Goal: Transaction & Acquisition: Purchase product/service

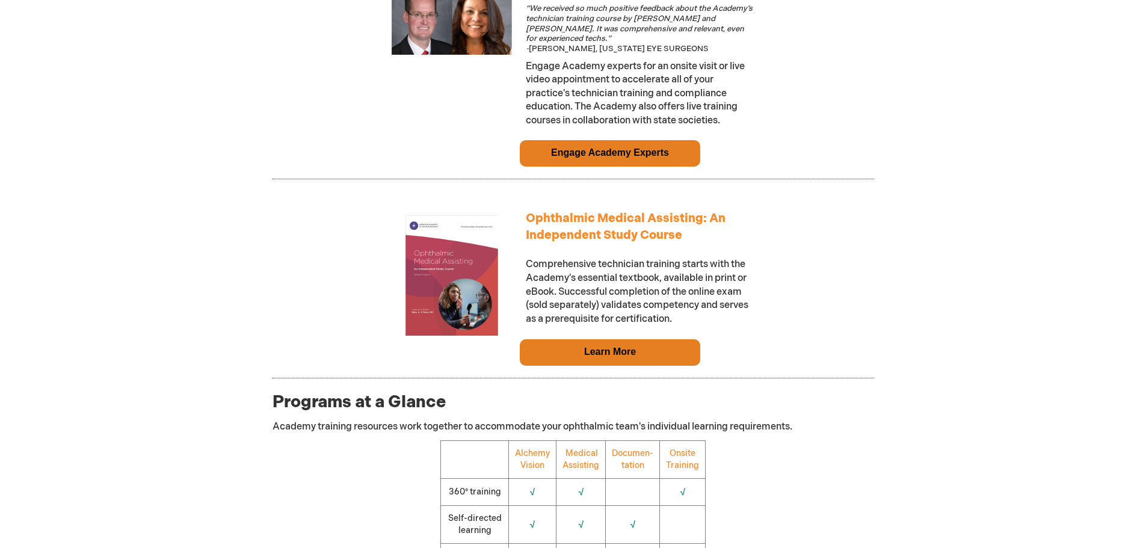
scroll to position [1023, 0]
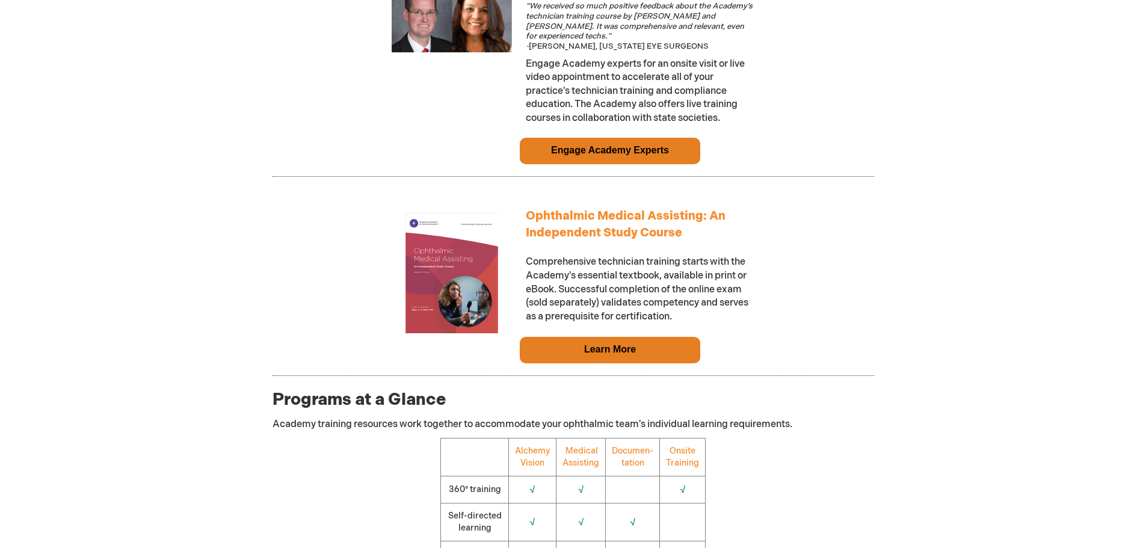
click at [628, 354] on link "Learn More" at bounding box center [610, 349] width 52 height 10
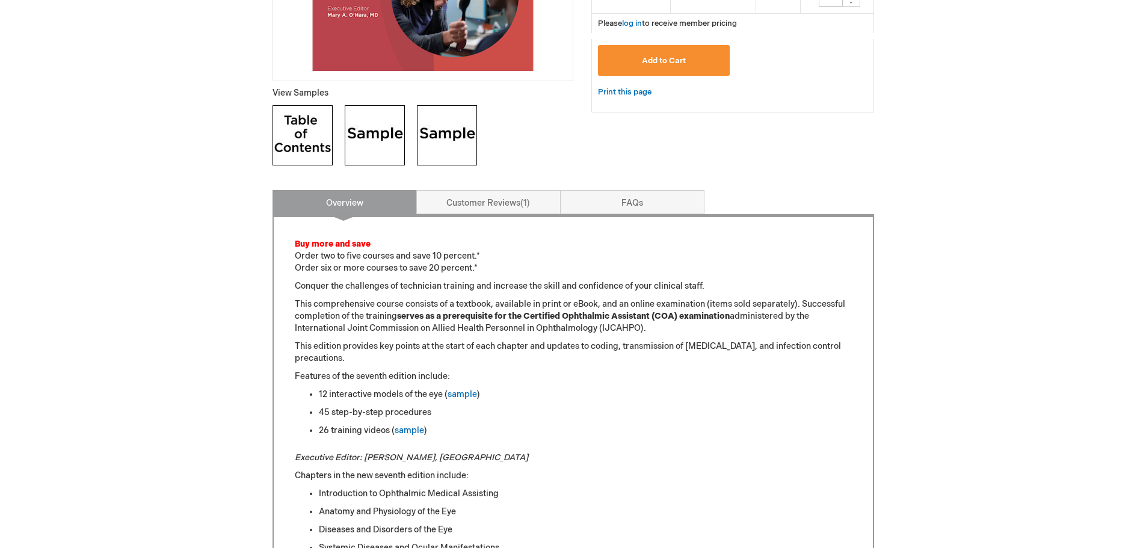
scroll to position [421, 0]
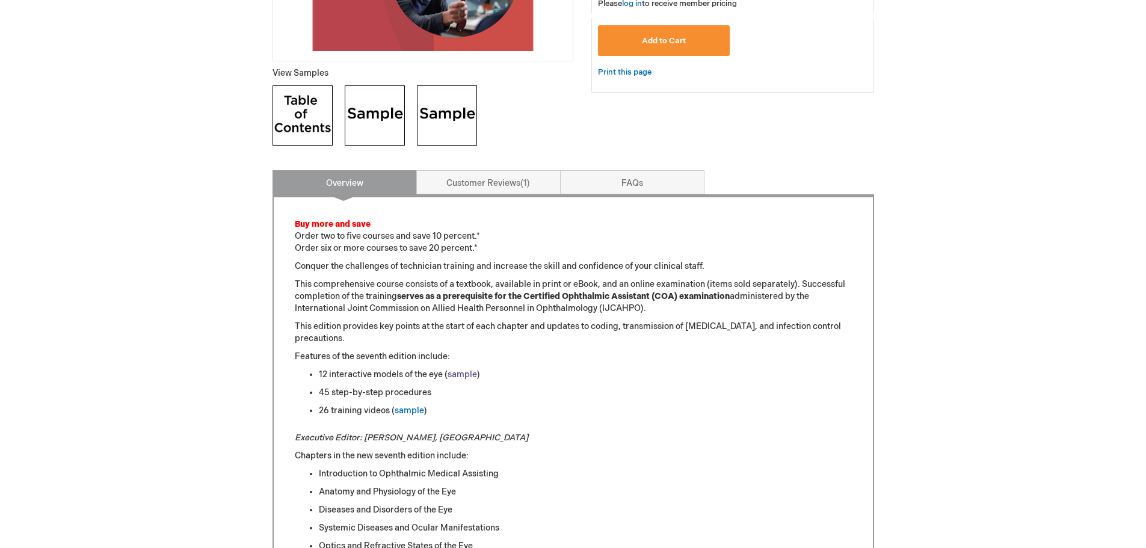
click at [469, 373] on link "sample" at bounding box center [462, 374] width 29 height 10
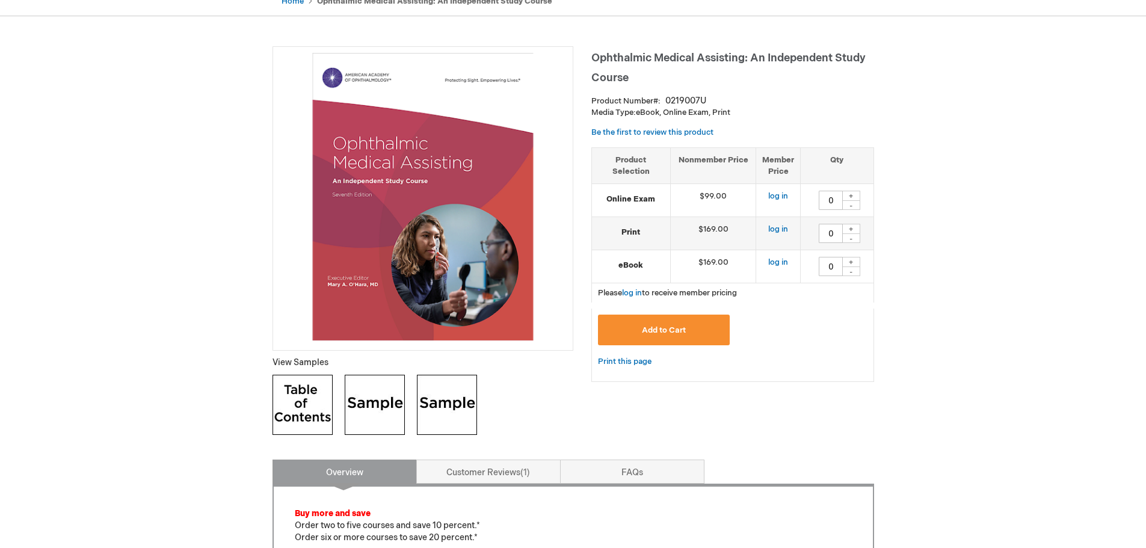
scroll to position [120, 0]
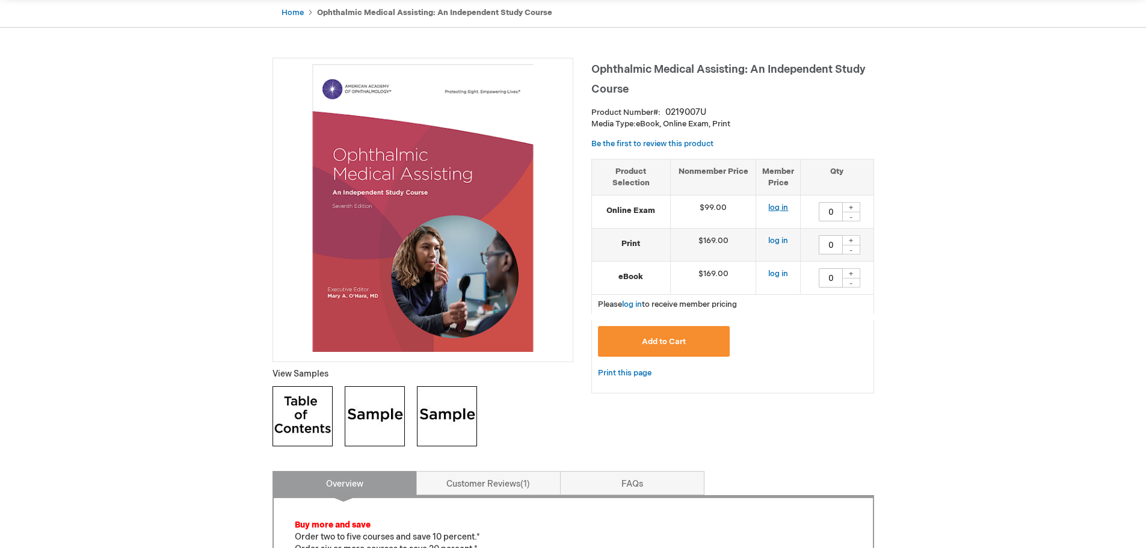
click at [777, 208] on link "log in" at bounding box center [778, 208] width 20 height 10
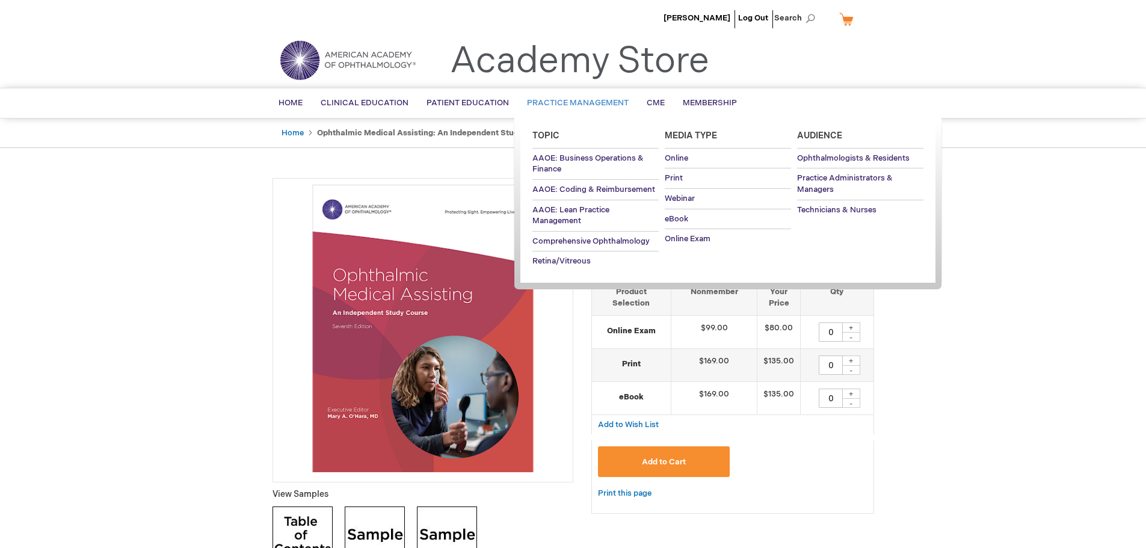
click at [576, 99] on span "Practice Management" at bounding box center [578, 103] width 102 height 10
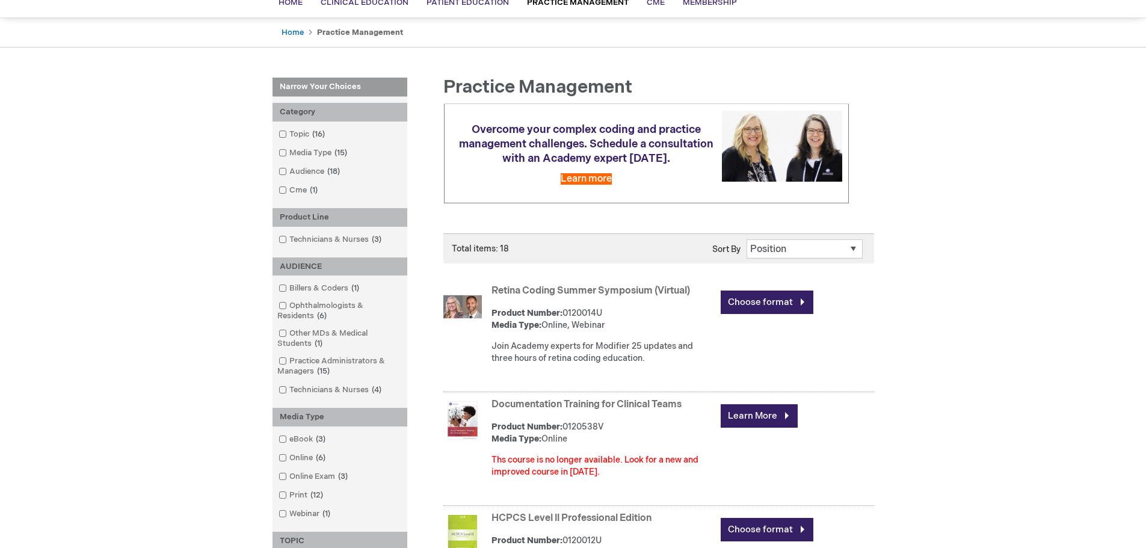
scroll to position [120, 0]
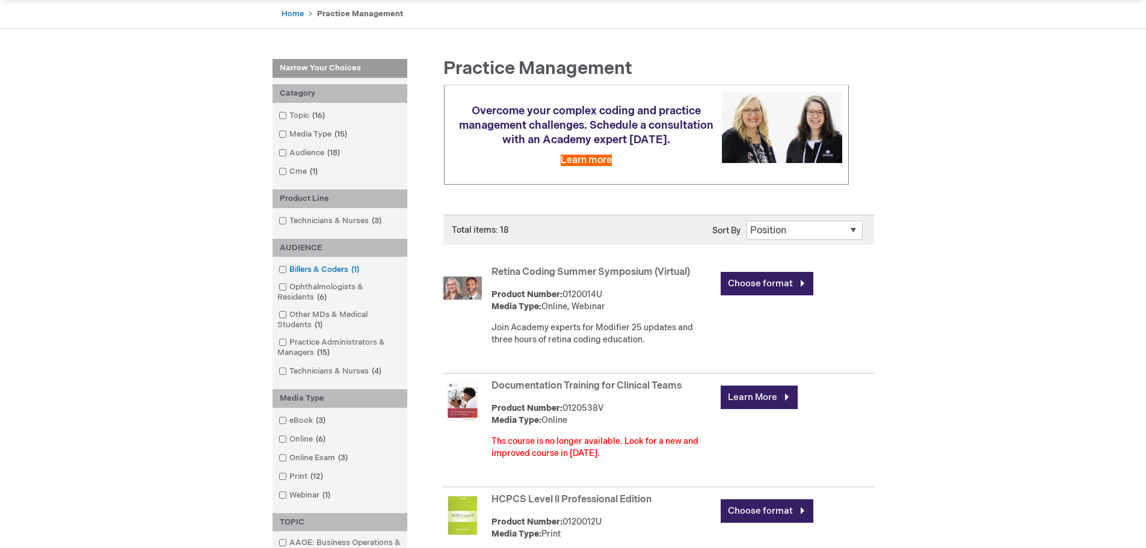
click at [333, 268] on link "Billers & Coders 1 item" at bounding box center [320, 269] width 88 height 11
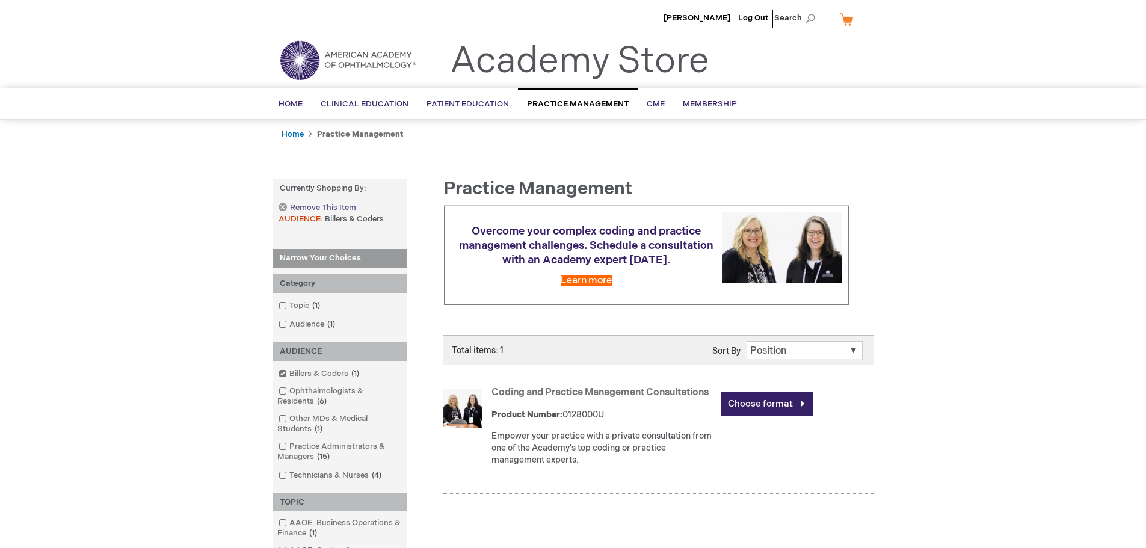
click at [283, 207] on link "Remove This Item" at bounding box center [317, 208] width 77 height 10
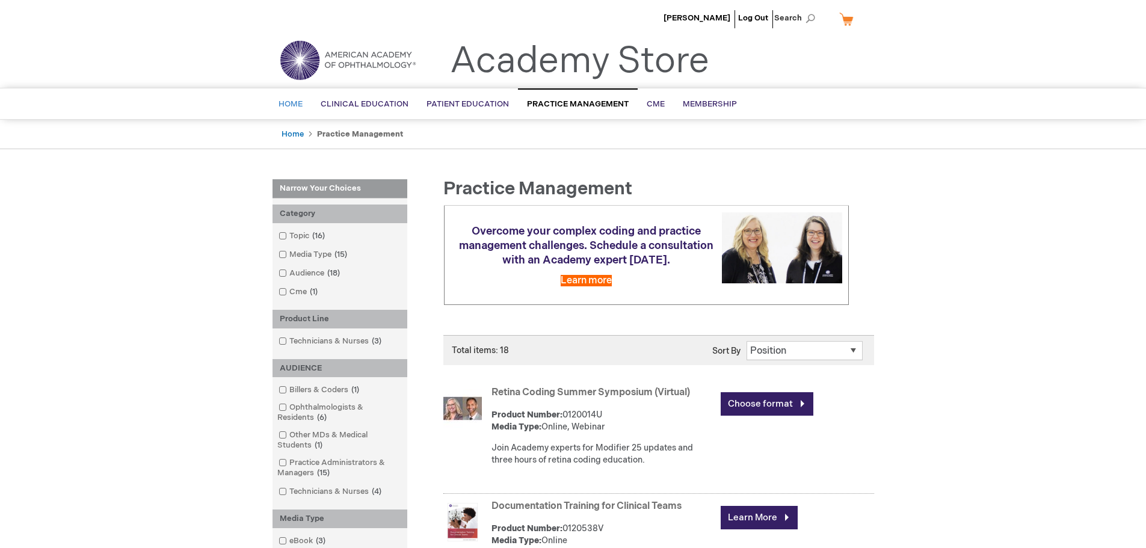
click at [292, 100] on span "Home" at bounding box center [291, 104] width 24 height 10
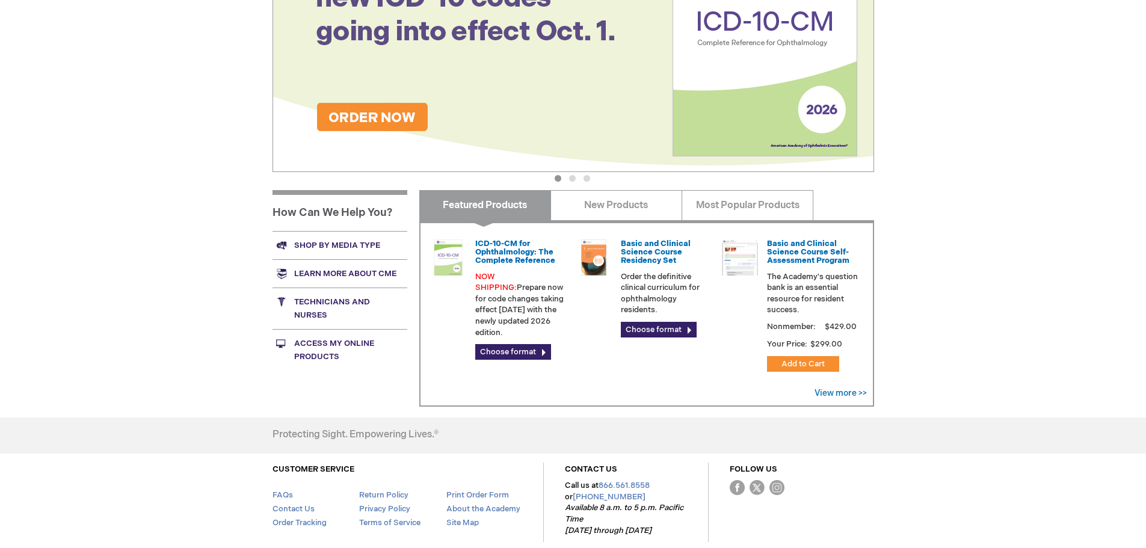
scroll to position [241, 0]
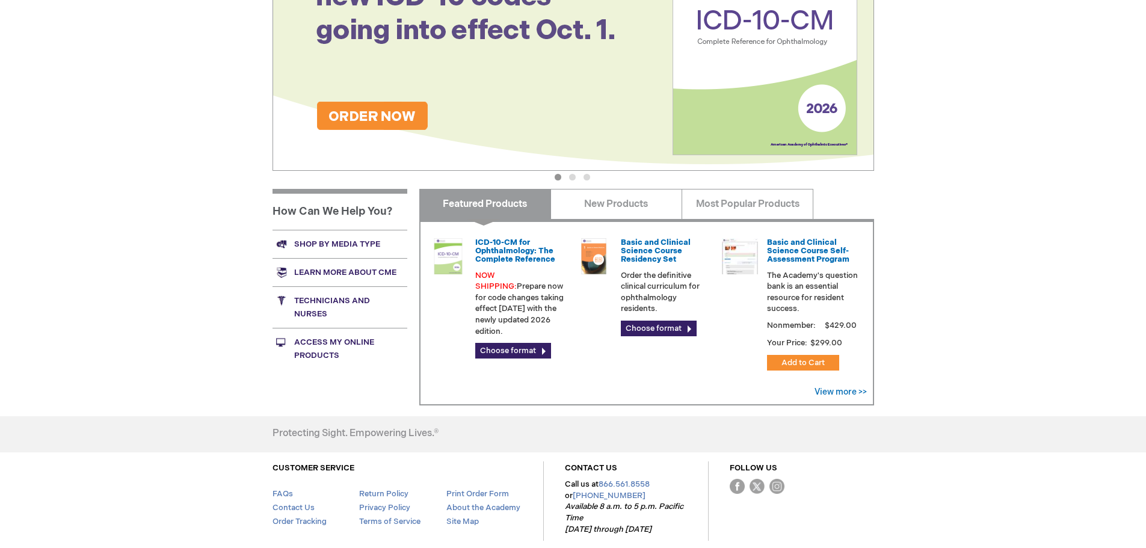
click at [326, 303] on link "Technicians and nurses" at bounding box center [340, 307] width 135 height 42
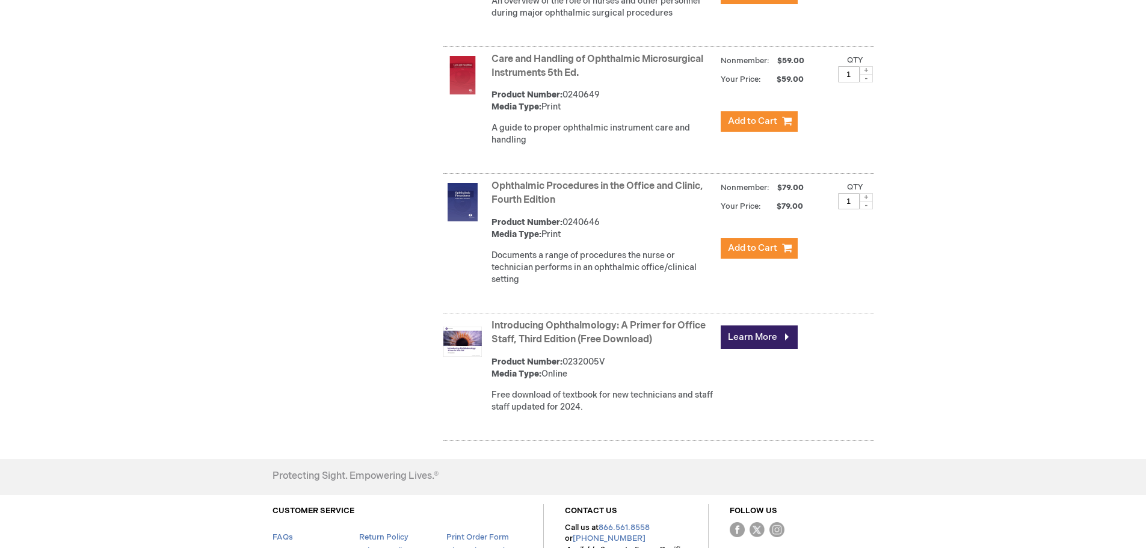
scroll to position [842, 0]
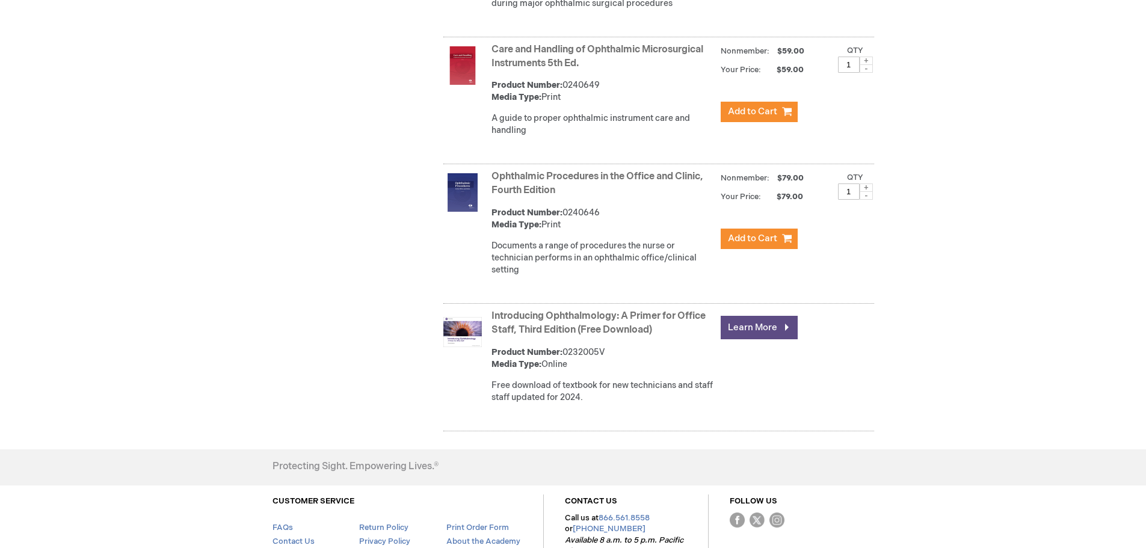
click at [759, 330] on link "Learn More" at bounding box center [759, 327] width 77 height 23
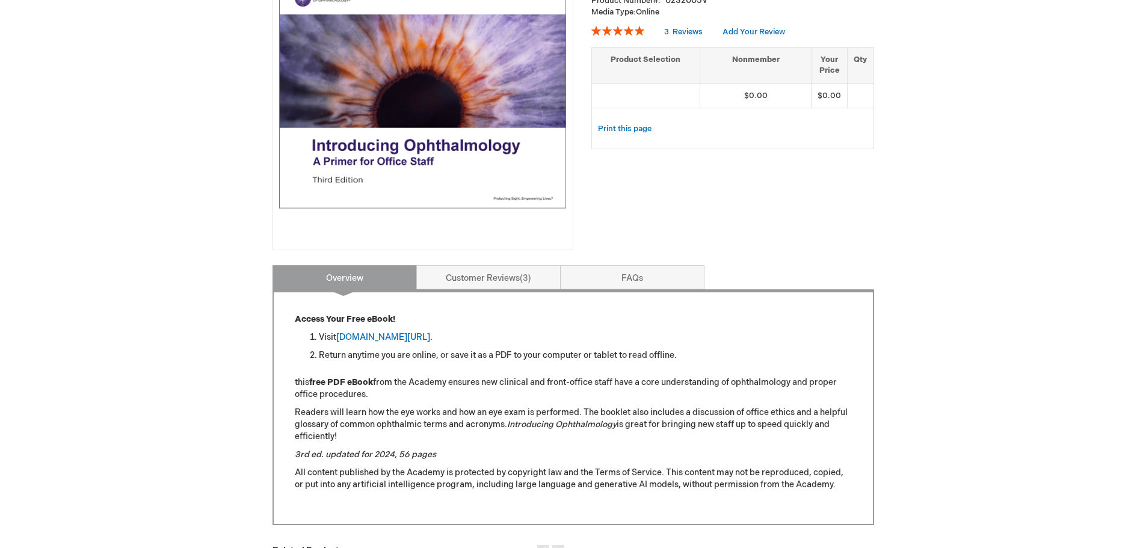
scroll to position [241, 0]
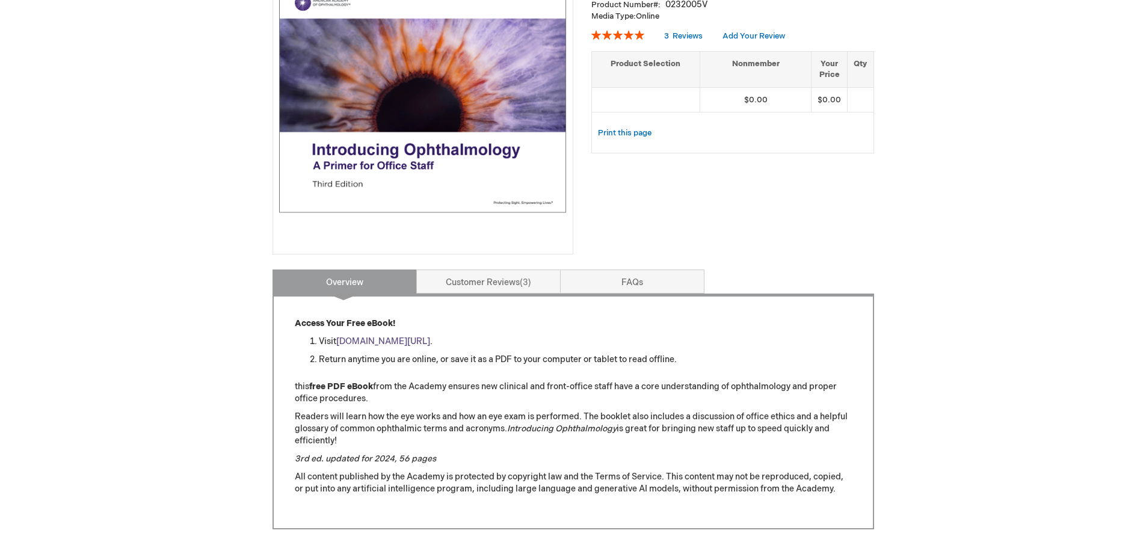
click at [430, 342] on link "[DOMAIN_NAME][URL]" at bounding box center [383, 341] width 94 height 10
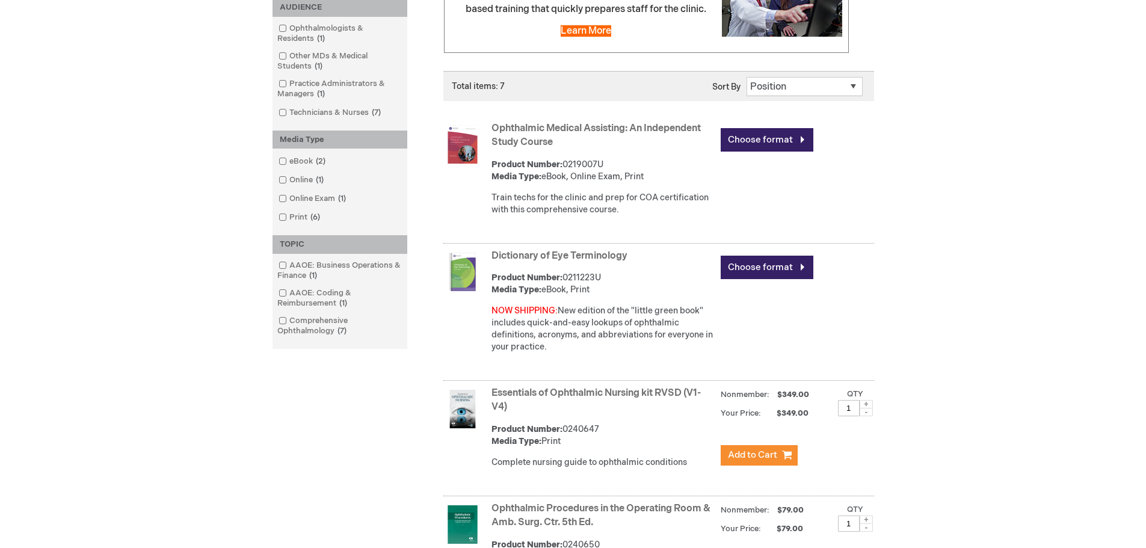
scroll to position [180, 0]
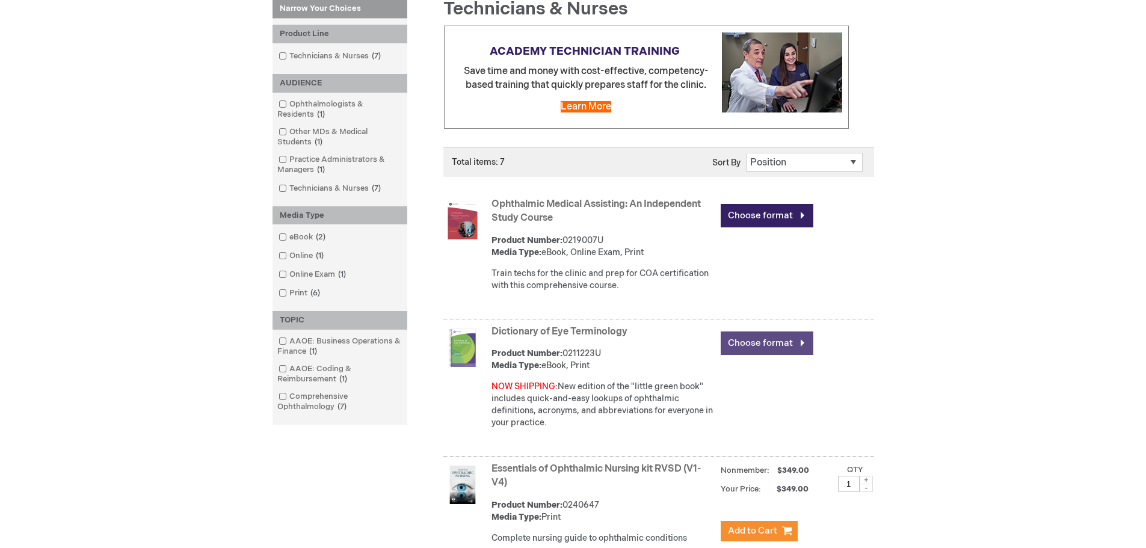
click at [773, 347] on link "Choose format" at bounding box center [767, 343] width 93 height 23
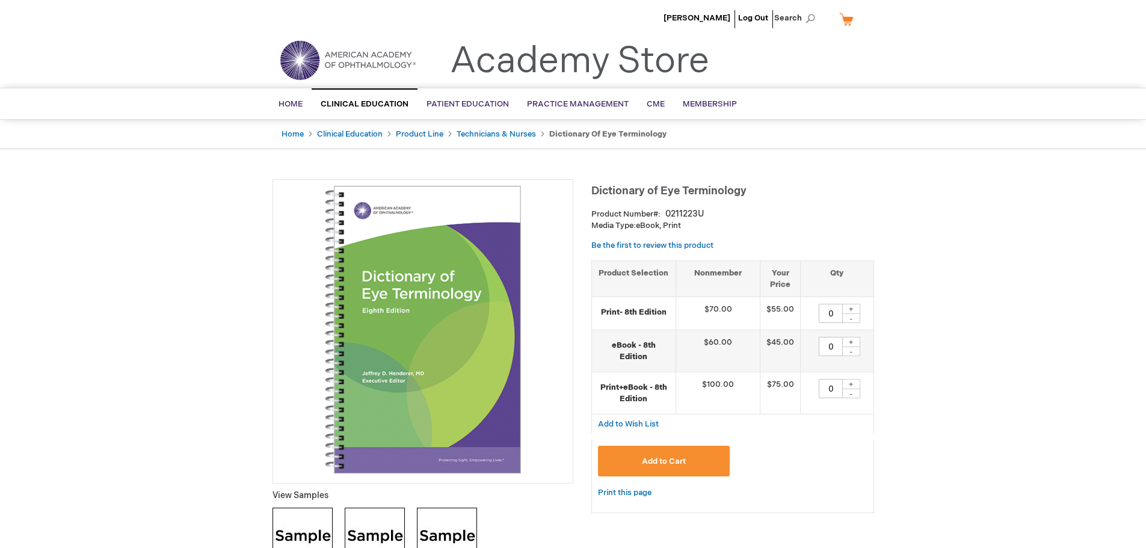
click at [475, 317] on img at bounding box center [423, 330] width 288 height 288
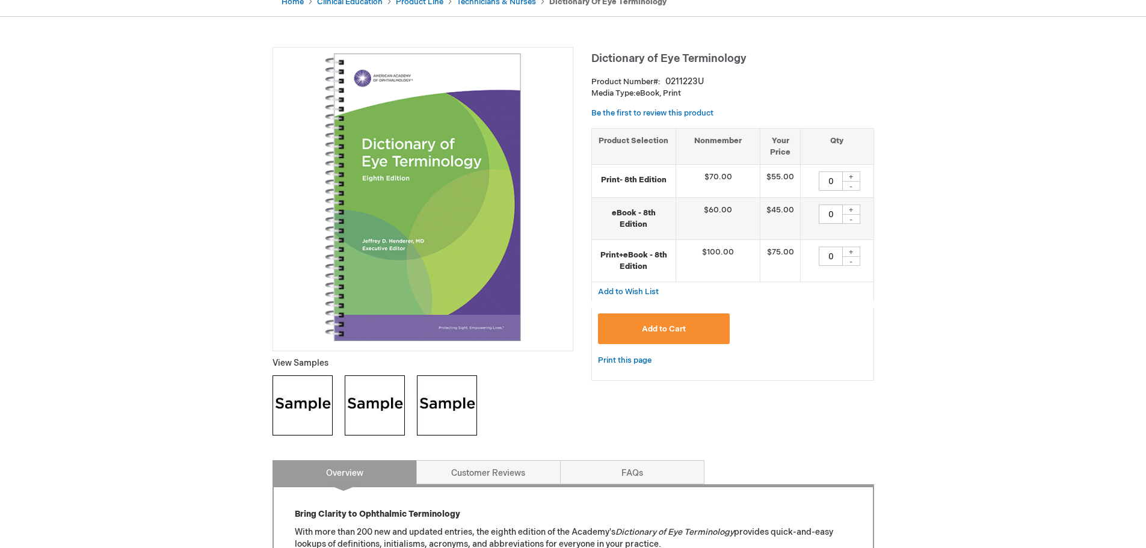
scroll to position [181, 0]
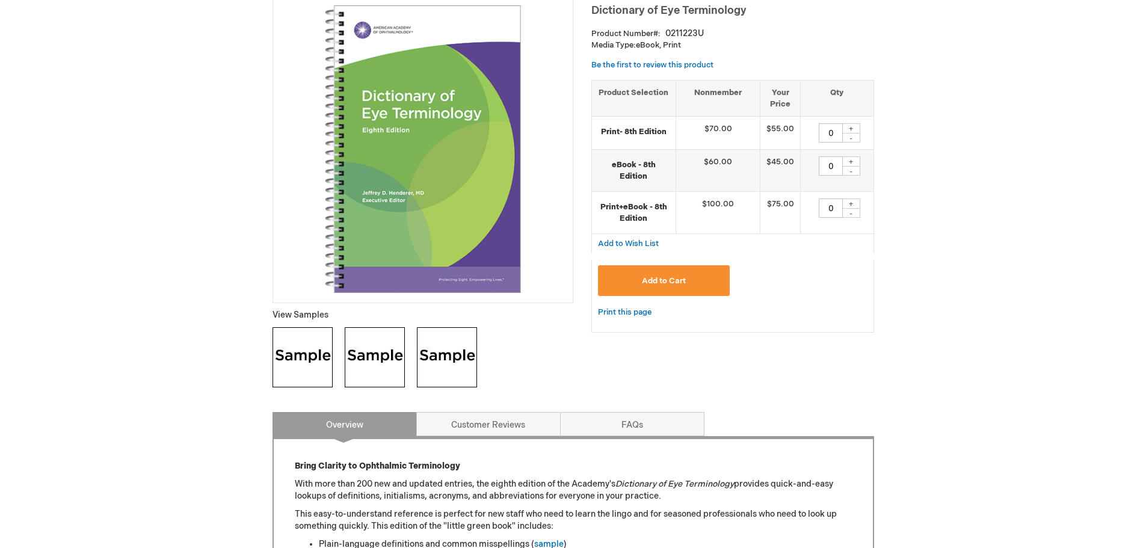
click at [301, 347] on img at bounding box center [303, 357] width 60 height 60
click at [385, 357] on img at bounding box center [375, 357] width 60 height 60
click at [438, 360] on img at bounding box center [447, 357] width 60 height 60
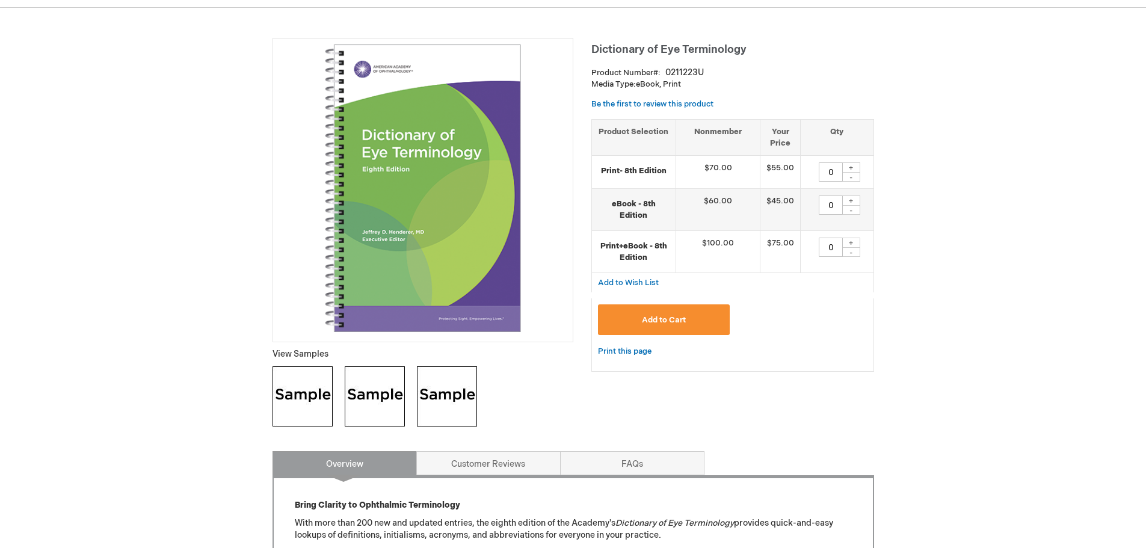
scroll to position [120, 0]
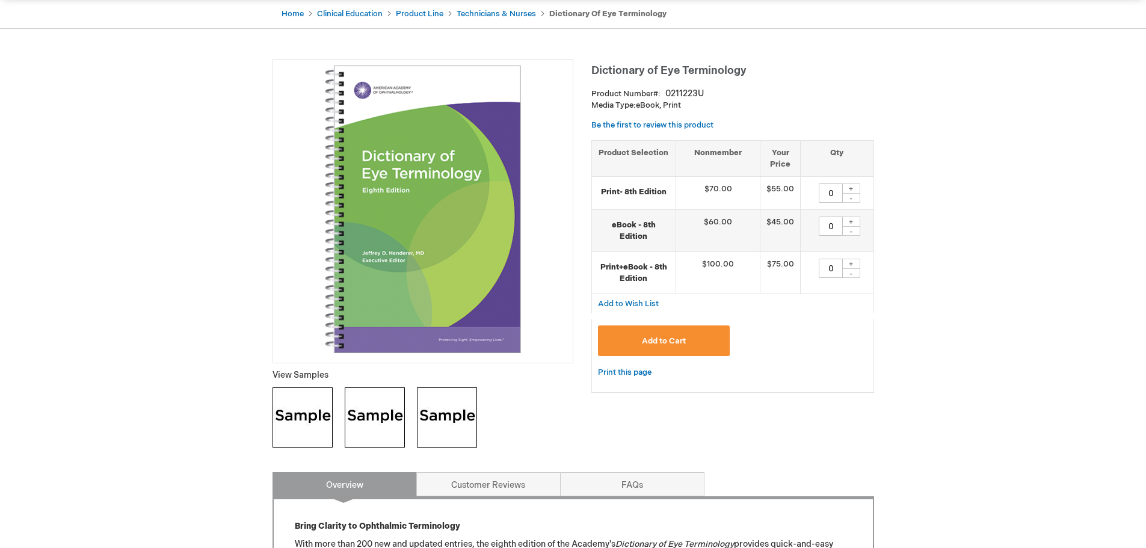
drag, startPoint x: 835, startPoint y: 225, endPoint x: 804, endPoint y: 259, distance: 46.4
click at [804, 258] on tbody "Print- 8th Edition $70.00 $55.00 0 + - eBook - 8th Edition $60.00 $45.00 0 + - …" at bounding box center [733, 235] width 282 height 117
type input "1"
click at [672, 336] on span "Add to Cart" at bounding box center [664, 341] width 44 height 10
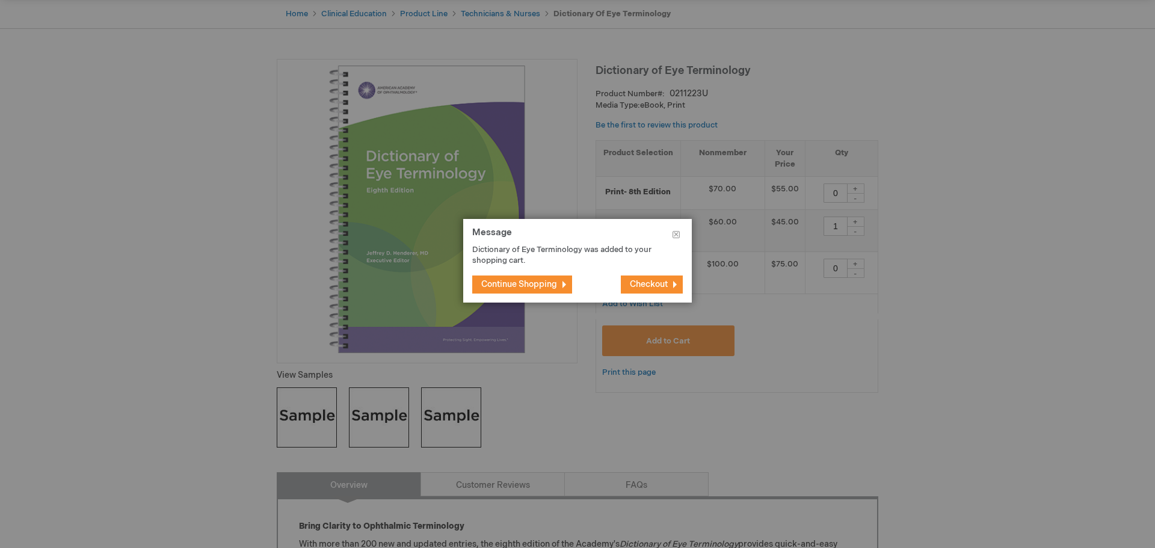
click at [545, 285] on span "Continue Shopping" at bounding box center [519, 284] width 76 height 10
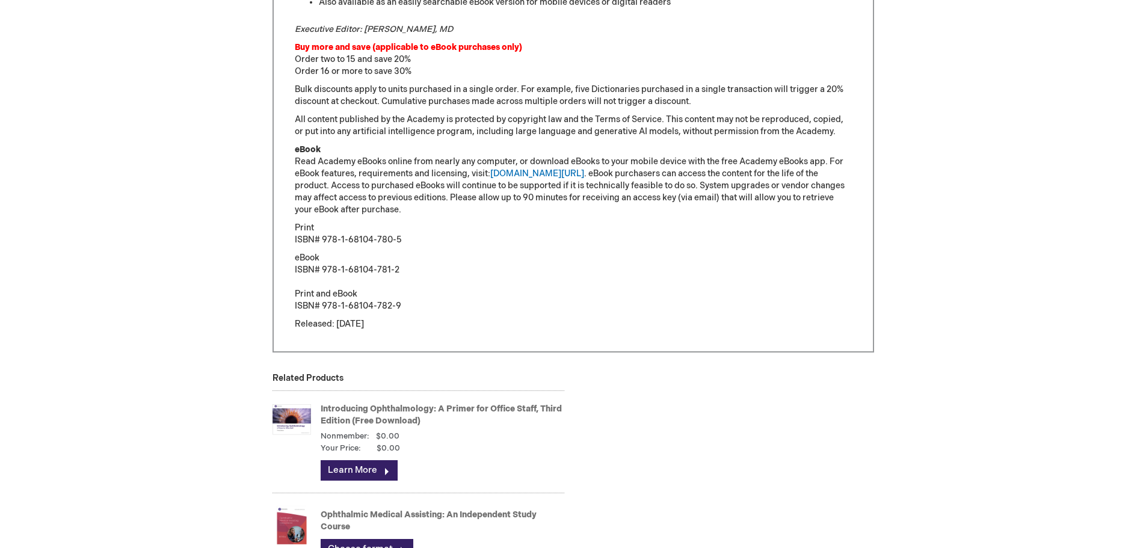
scroll to position [1023, 0]
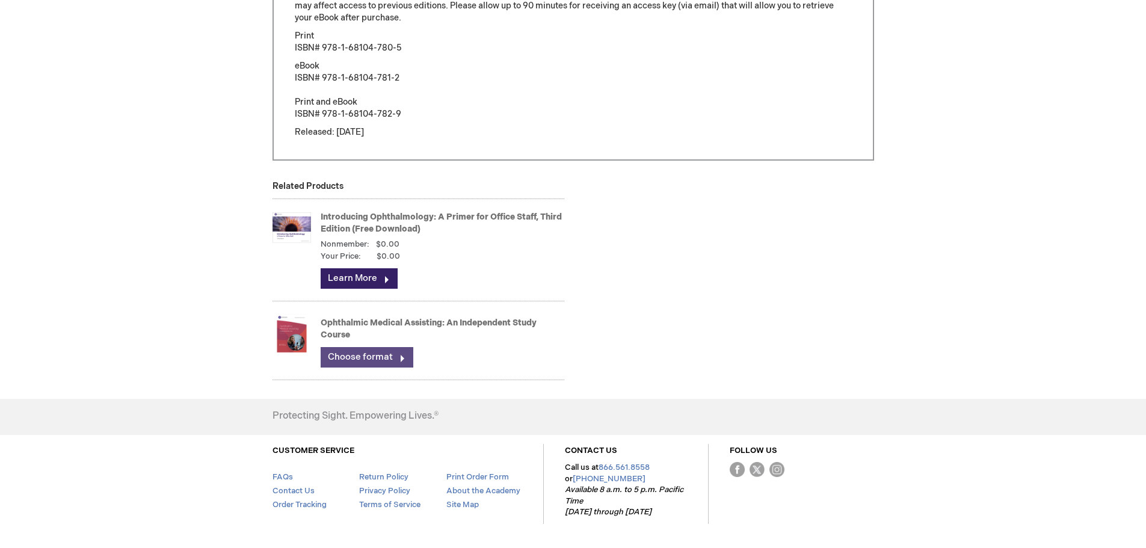
click at [364, 356] on link "Choose format" at bounding box center [367, 357] width 93 height 20
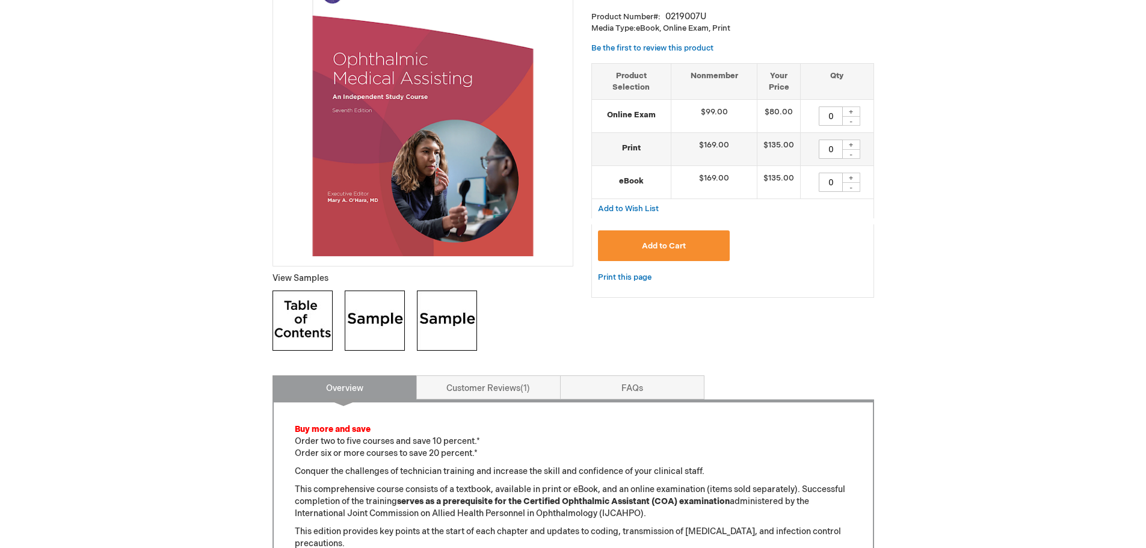
scroll to position [301, 0]
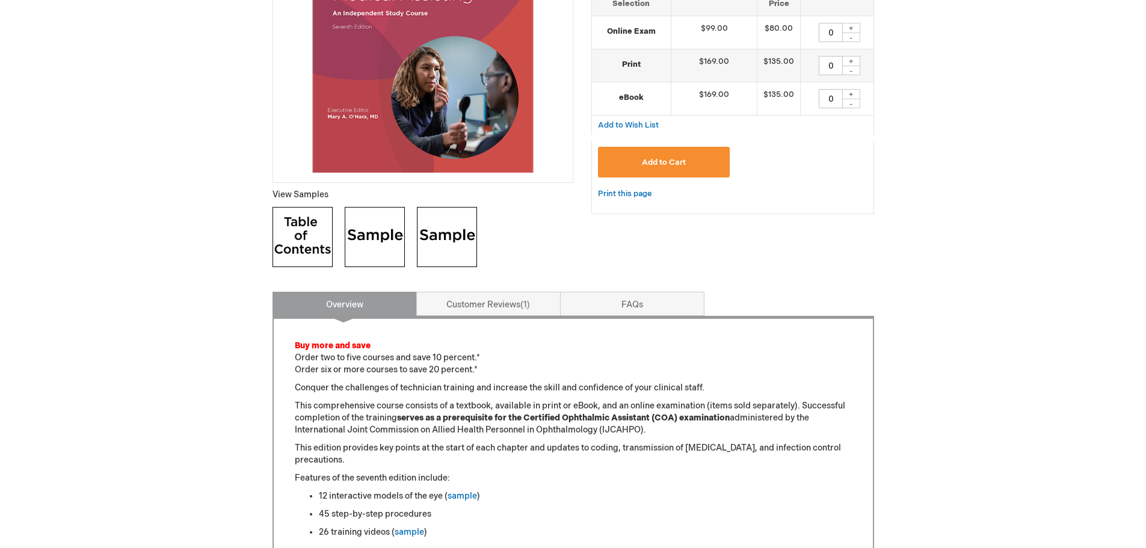
click at [311, 232] on img at bounding box center [303, 237] width 60 height 60
